Goal: Information Seeking & Learning: Compare options

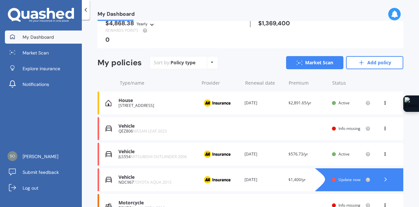
scroll to position [65, 0]
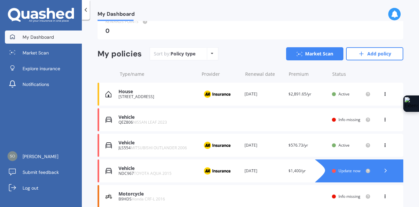
click at [128, 116] on div "Vehicle" at bounding box center [157, 117] width 77 height 6
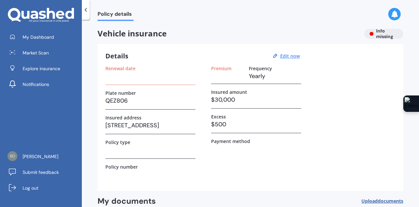
click at [132, 80] on h3 at bounding box center [150, 76] width 90 height 10
click at [288, 55] on u "Edit now" at bounding box center [290, 56] width 20 height 6
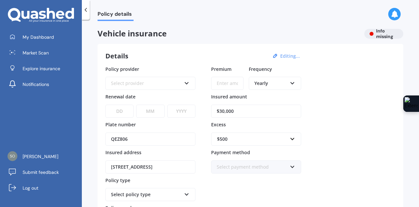
click at [175, 86] on div "Select provider" at bounding box center [146, 83] width 70 height 7
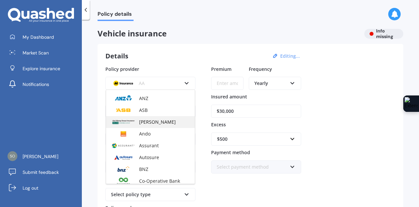
scroll to position [65, 0]
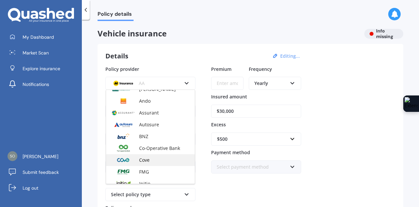
click at [162, 157] on div "Cove" at bounding box center [150, 160] width 89 height 12
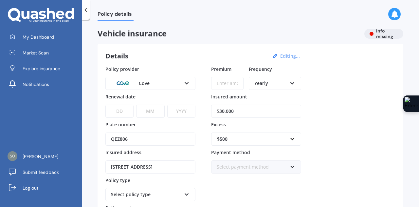
click at [133, 112] on select "DD 01 02 03 04 05 06 07 08 09 10 11 12 13 14 15 16 17 18 19 20 21 22 23 24 25 2…" at bounding box center [119, 110] width 28 height 13
select select "16"
click at [105, 104] on select "DD 01 02 03 04 05 06 07 08 09 10 11 12 13 14 15 16 17 18 19 20 21 22 23 24 25 2…" at bounding box center [119, 110] width 28 height 13
click at [149, 107] on select "MM 01 02 03 04 05 06 07 08 09 10 11 12" at bounding box center [150, 110] width 28 height 13
select select "08"
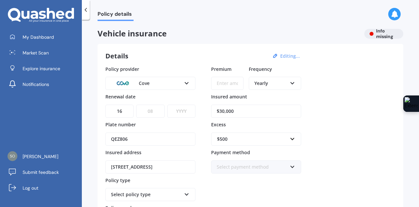
click at [136, 104] on select "MM 01 02 03 04 05 06 07 08 09 10 11 12" at bounding box center [150, 110] width 28 height 13
click at [172, 112] on select "YYYY 2027 2026 2025 2024 2023 2022 2021 2020 2019 2018 2017 2016 2015 2014 2013…" at bounding box center [181, 110] width 28 height 13
select select "2025"
click at [167, 104] on select "YYYY 2027 2026 2025 2024 2023 2022 2021 2020 2019 2018 2017 2016 2015 2014 2013…" at bounding box center [181, 110] width 28 height 13
click at [235, 87] on input "Premium" at bounding box center [227, 83] width 32 height 13
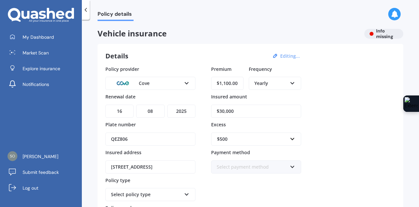
type input "$1,100.00"
click at [346, 114] on div "Policy provider Cove AA AMI AMP ANZ ASB Aioi Nissay Dowa Ando Assurant Autosure…" at bounding box center [250, 146] width 290 height 163
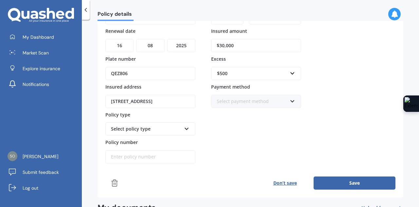
click at [182, 127] on div "Select policy type Comprehensive" at bounding box center [150, 128] width 90 height 13
click at [175, 137] on div "Comprehensive" at bounding box center [150, 141] width 89 height 12
click at [220, 140] on div "Premium $1,100.00 Frequency Yearly Yearly Six-Monthly Quarterly Monthly Fortnig…" at bounding box center [256, 81] width 90 height 163
click at [356, 176] on button "Save" at bounding box center [355, 182] width 82 height 13
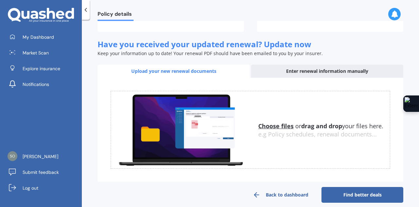
scroll to position [215, 0]
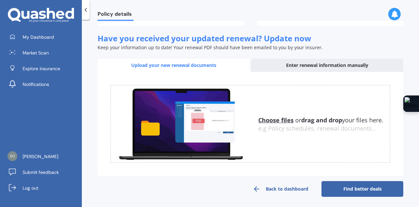
click at [361, 181] on link "Find better deals" at bounding box center [362, 189] width 82 height 16
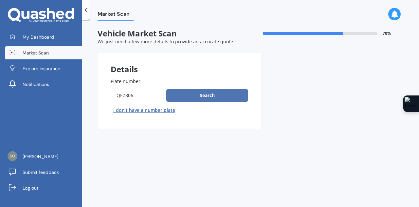
click at [190, 100] on button "Search" at bounding box center [207, 95] width 82 height 12
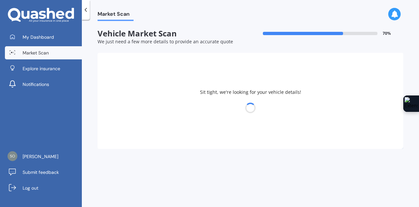
select select "NISSAN"
select select "LEAF"
select select "03"
select select "1983"
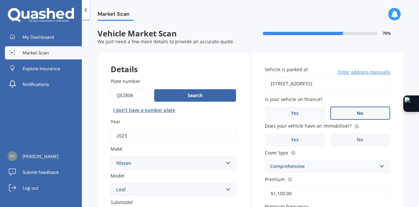
click at [368, 117] on label "No" at bounding box center [360, 112] width 60 height 13
click at [0, 0] on input "No" at bounding box center [0, 0] width 0 height 0
click at [363, 143] on label "No" at bounding box center [360, 139] width 60 height 13
click at [0, 0] on input "No" at bounding box center [0, 0] width 0 height 0
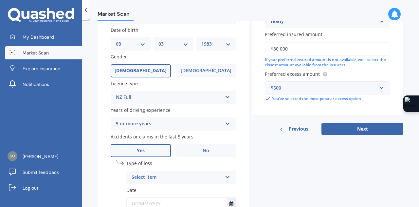
scroll to position [229, 0]
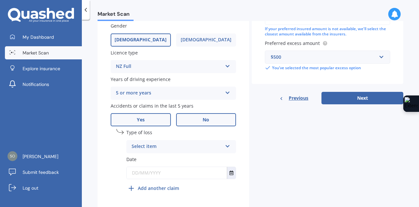
click at [198, 121] on label "No" at bounding box center [206, 119] width 60 height 13
click at [0, 0] on input "No" at bounding box center [0, 0] width 0 height 0
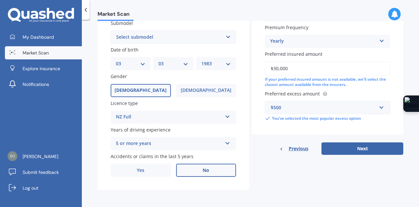
scroll to position [180, 0]
click at [140, 171] on span "Yes" at bounding box center [141, 170] width 8 height 6
click at [0, 0] on input "Yes" at bounding box center [0, 0] width 0 height 0
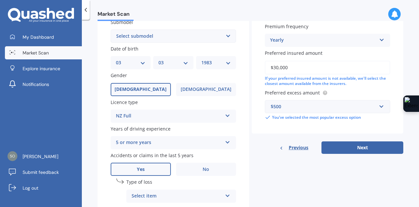
scroll to position [229, 0]
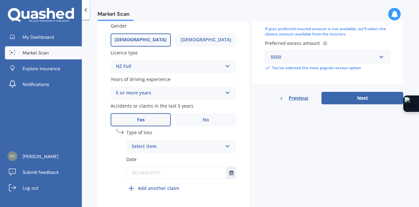
click at [208, 148] on div "Select item" at bounding box center [177, 146] width 91 height 8
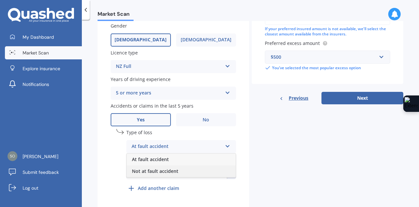
click at [209, 170] on div "Not at fault accident" at bounding box center [181, 171] width 109 height 12
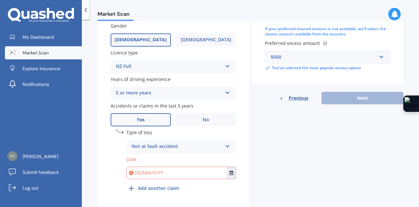
click at [211, 171] on input "text" at bounding box center [177, 173] width 100 height 12
type input "17"
click at [230, 175] on icon "Select date" at bounding box center [231, 172] width 4 height 5
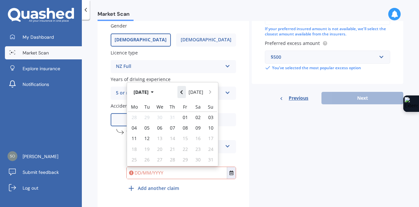
click at [186, 93] on button "Navigate back" at bounding box center [181, 92] width 9 height 12
click at [154, 94] on icon "button" at bounding box center [152, 92] width 3 height 5
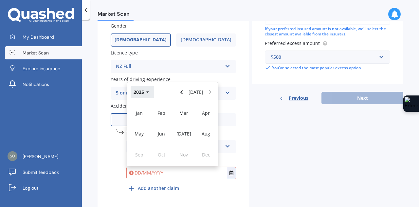
click at [144, 91] on button "2025" at bounding box center [143, 92] width 24 height 12
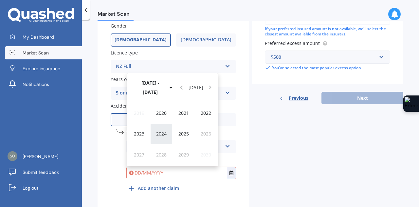
click at [159, 135] on span "2024" at bounding box center [161, 133] width 10 height 6
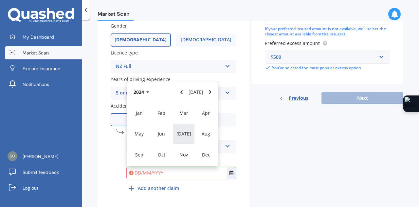
click at [175, 136] on div "[DATE]" at bounding box center [184, 133] width 22 height 21
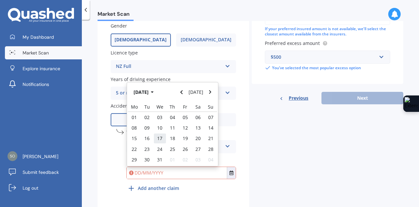
click at [162, 139] on div "17" at bounding box center [160, 138] width 13 height 10
type input "[DATE]"
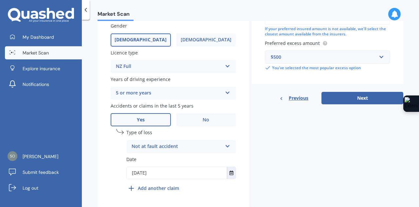
click at [266, 169] on div "Details Plate number Search I don’t have a number plate Year [DATE] Make Select…" at bounding box center [251, 17] width 306 height 387
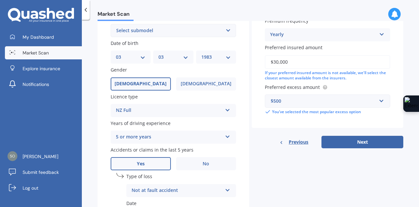
scroll to position [153, 0]
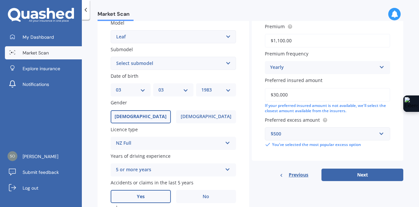
click at [363, 183] on div "Details Plate number Search I don’t have a number plate Year [DATE] Make Select…" at bounding box center [251, 93] width 306 height 387
click at [361, 176] on button "Next" at bounding box center [362, 174] width 82 height 12
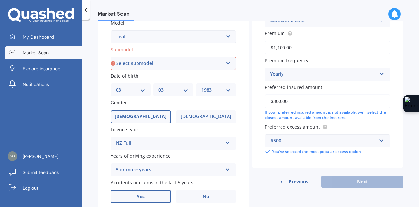
click at [167, 68] on select "Select submodel EV Hybrid" at bounding box center [173, 63] width 125 height 13
select select "EV"
click at [111, 57] on select "Select submodel EV Hybrid" at bounding box center [173, 63] width 125 height 13
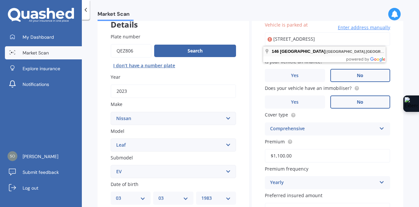
scroll to position [0, 0]
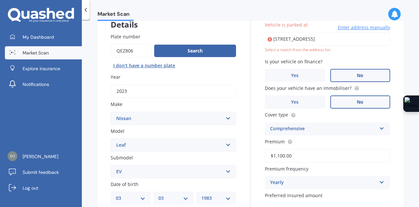
type input "[STREET_ADDRESS]"
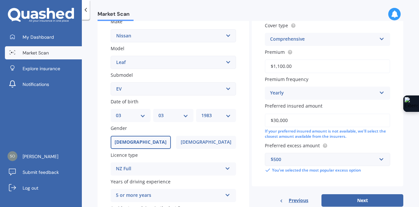
scroll to position [143, 0]
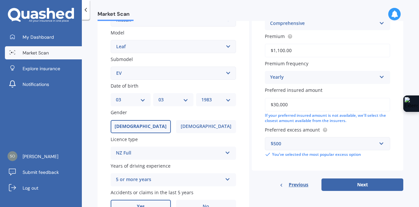
click at [276, 102] on input "$30,000" at bounding box center [327, 105] width 125 height 14
type input "$31,000"
click at [333, 183] on button "Next" at bounding box center [362, 184] width 82 height 12
select select "03"
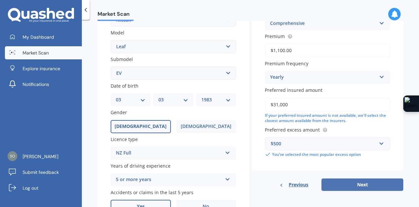
select select "1983"
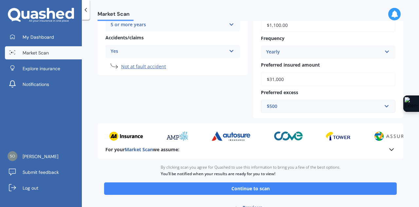
scroll to position [164, 0]
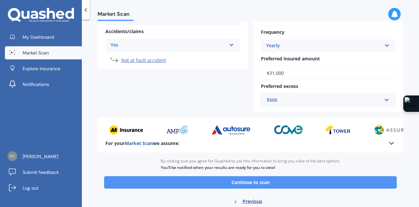
click at [239, 186] on button "Continue to scan" at bounding box center [250, 182] width 293 height 12
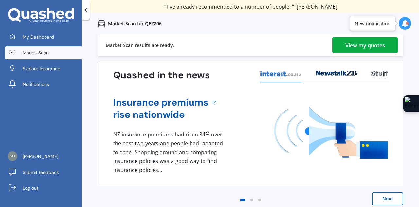
click at [366, 46] on div "View my quotes" at bounding box center [365, 45] width 40 height 16
